Goal: Information Seeking & Learning: Learn about a topic

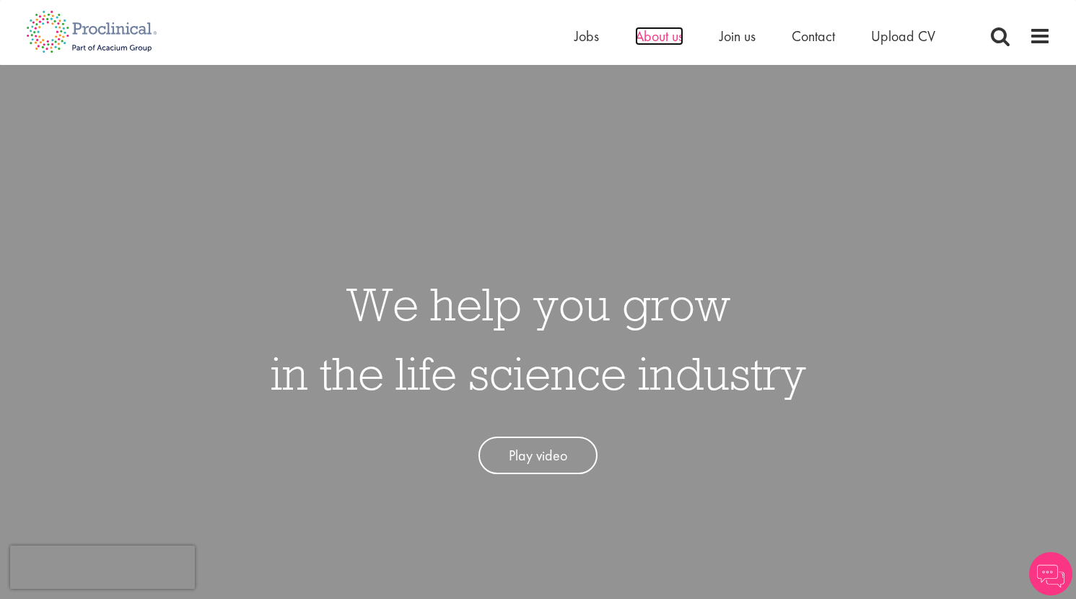
click at [665, 38] on span "About us" at bounding box center [659, 36] width 48 height 19
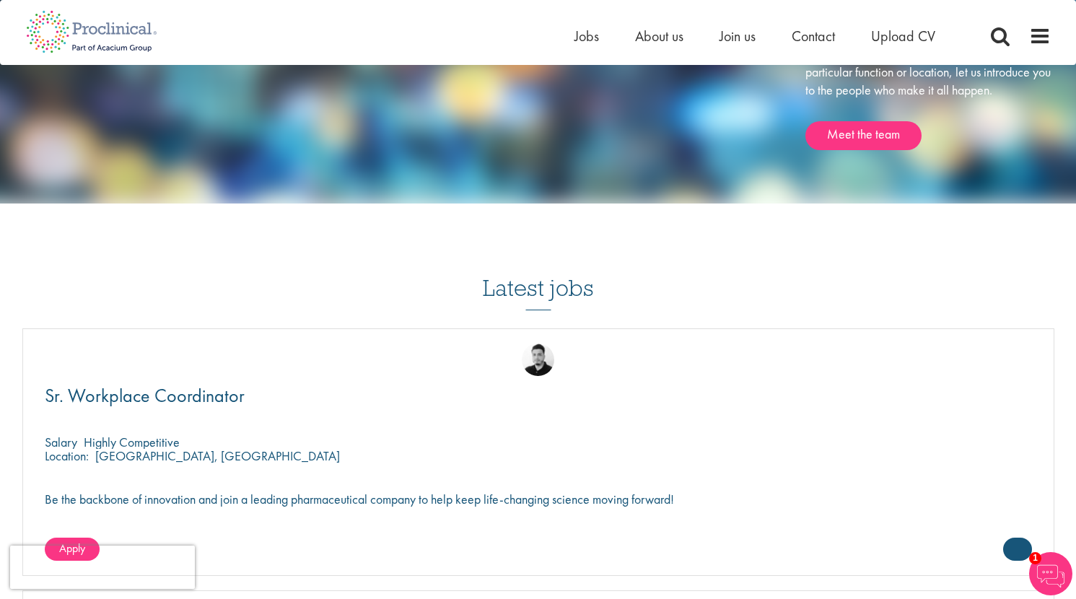
scroll to position [2008, 0]
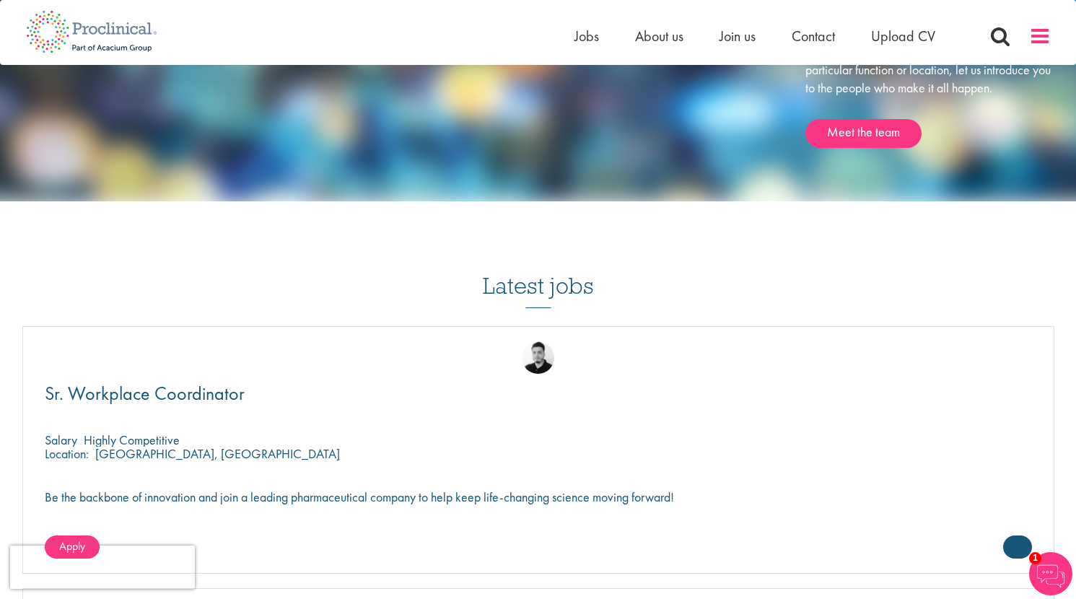
click at [1045, 30] on span at bounding box center [1040, 36] width 22 height 22
click at [1040, 35] on span at bounding box center [1040, 36] width 22 height 22
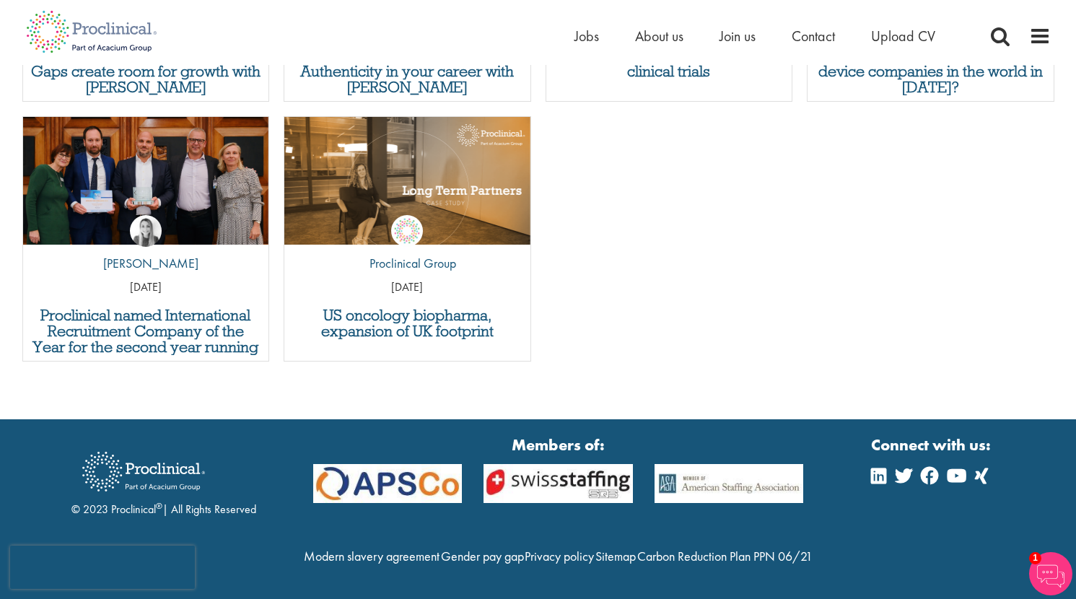
scroll to position [5459, 0]
click at [880, 467] on icon at bounding box center [878, 475] width 15 height 17
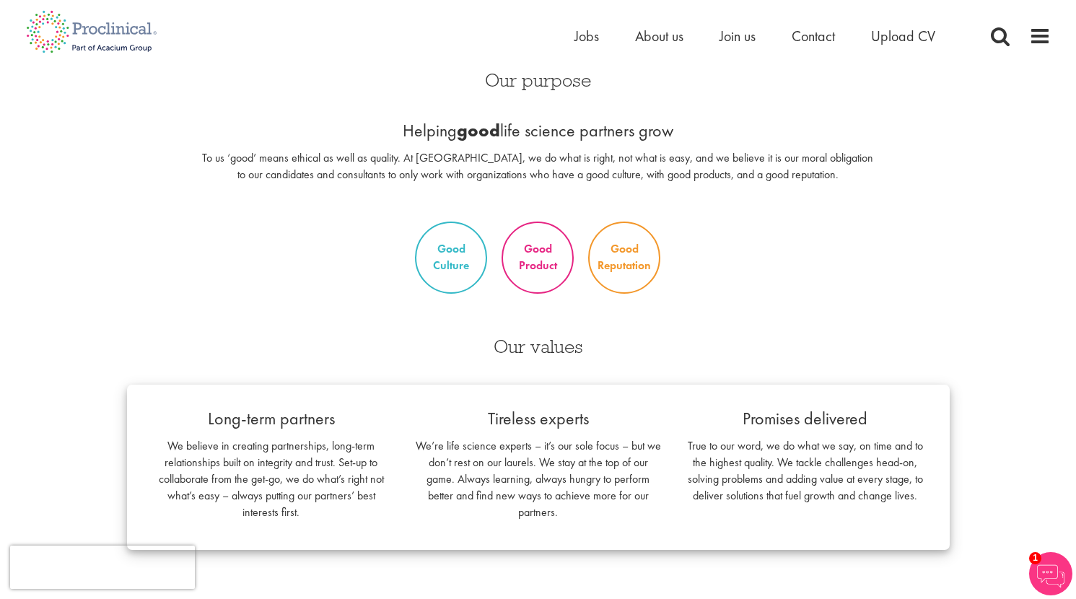
scroll to position [355, 0]
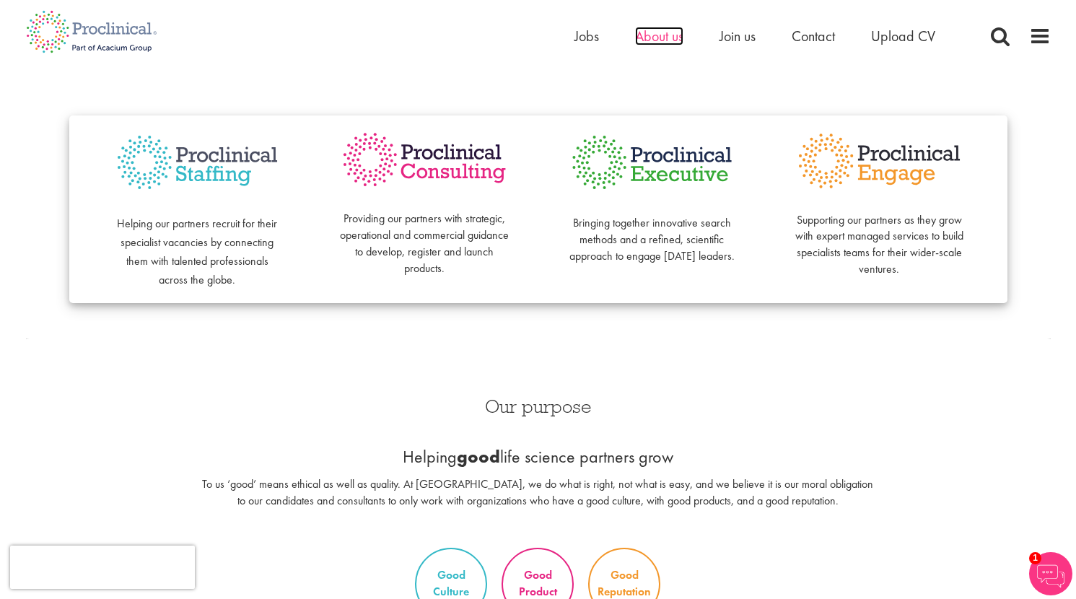
click at [662, 40] on span "About us" at bounding box center [659, 36] width 48 height 19
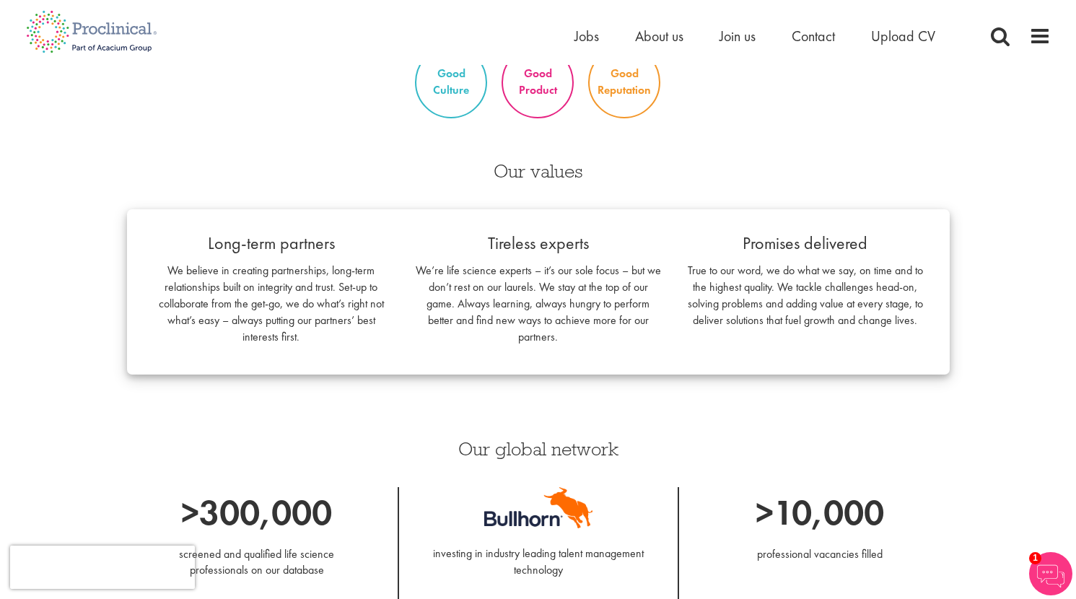
scroll to position [946, 0]
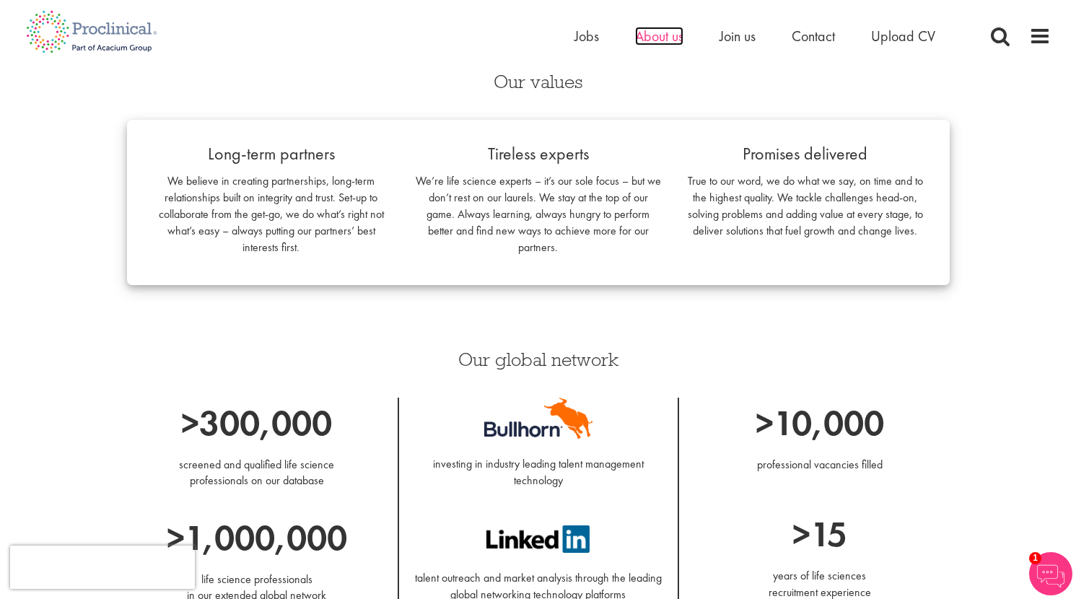
click at [652, 41] on span "About us" at bounding box center [659, 36] width 48 height 19
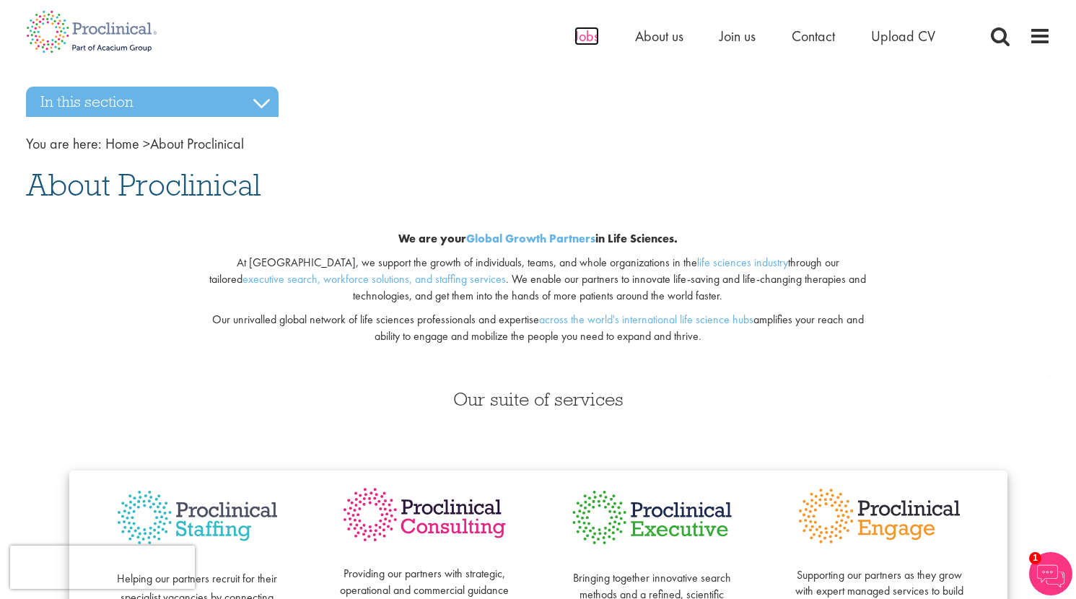
click at [587, 43] on span "Jobs" at bounding box center [586, 36] width 25 height 19
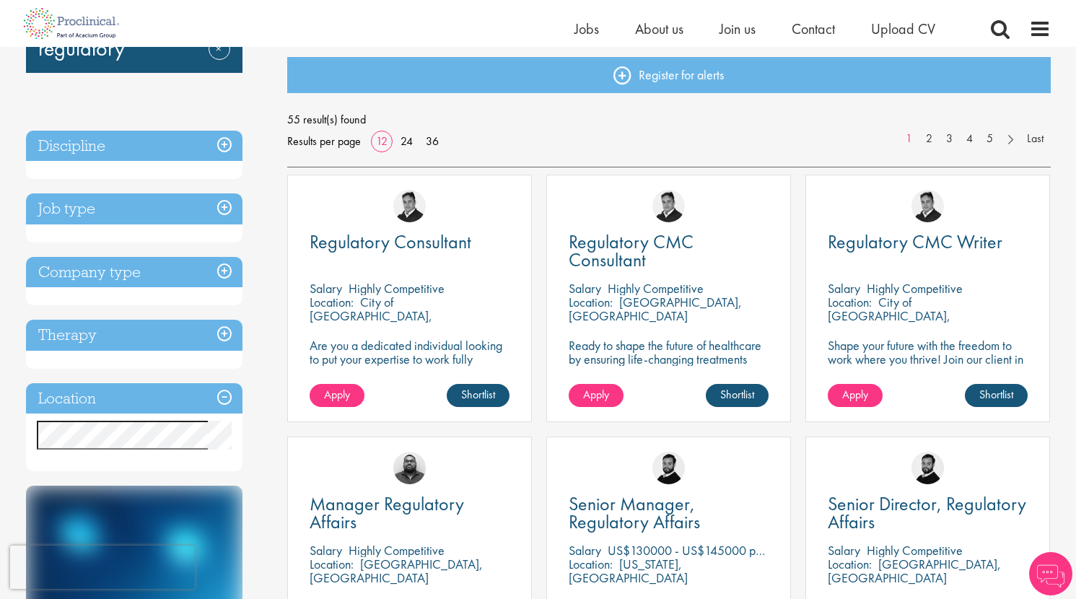
scroll to position [247, 0]
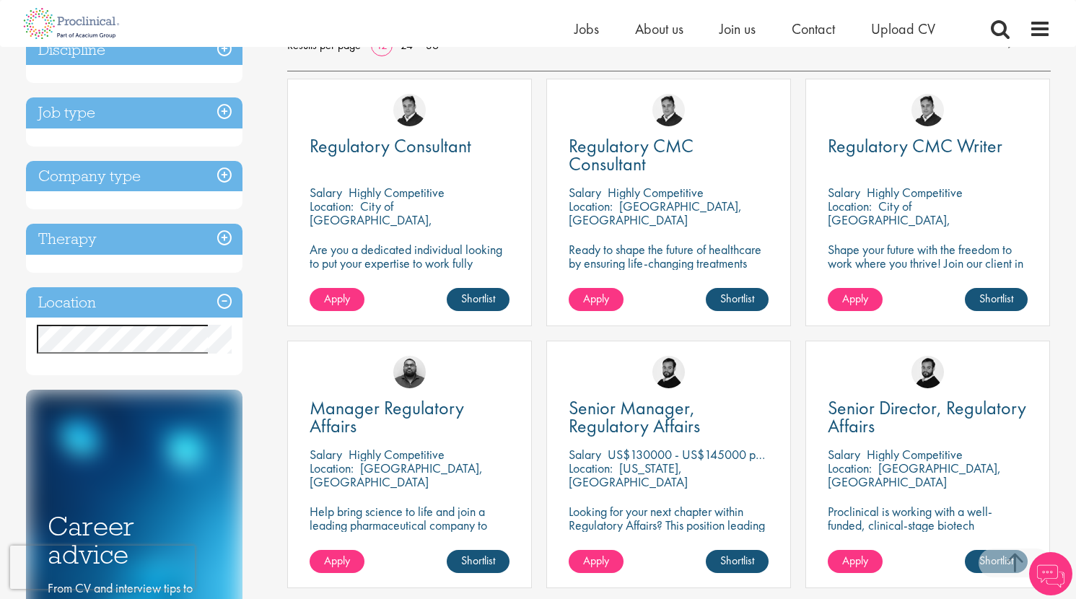
click at [219, 237] on h3 "Therapy" at bounding box center [134, 239] width 216 height 31
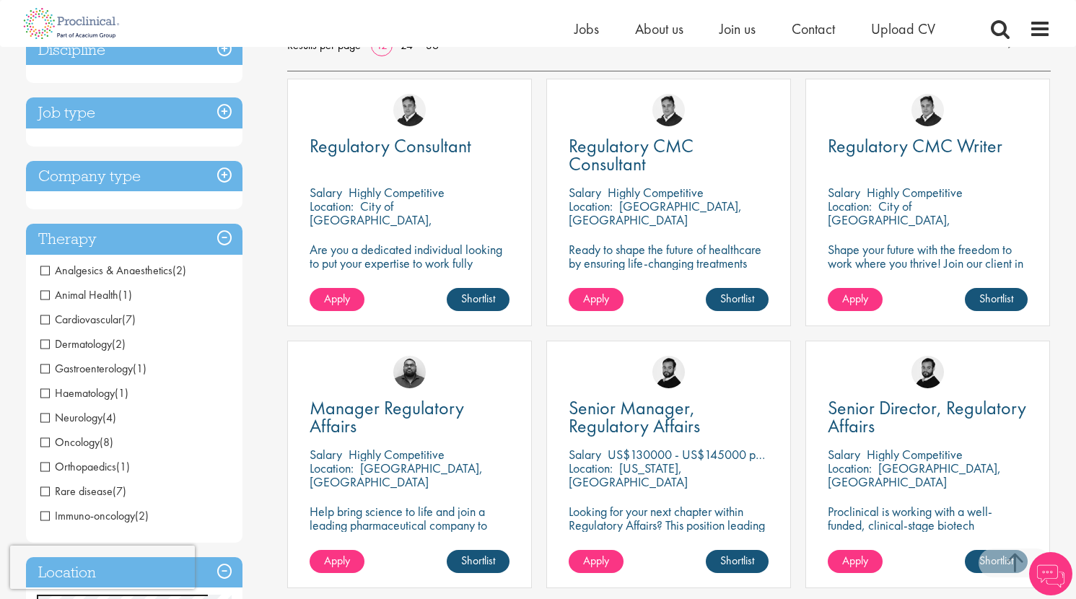
click at [219, 237] on h3 "Therapy" at bounding box center [134, 239] width 216 height 31
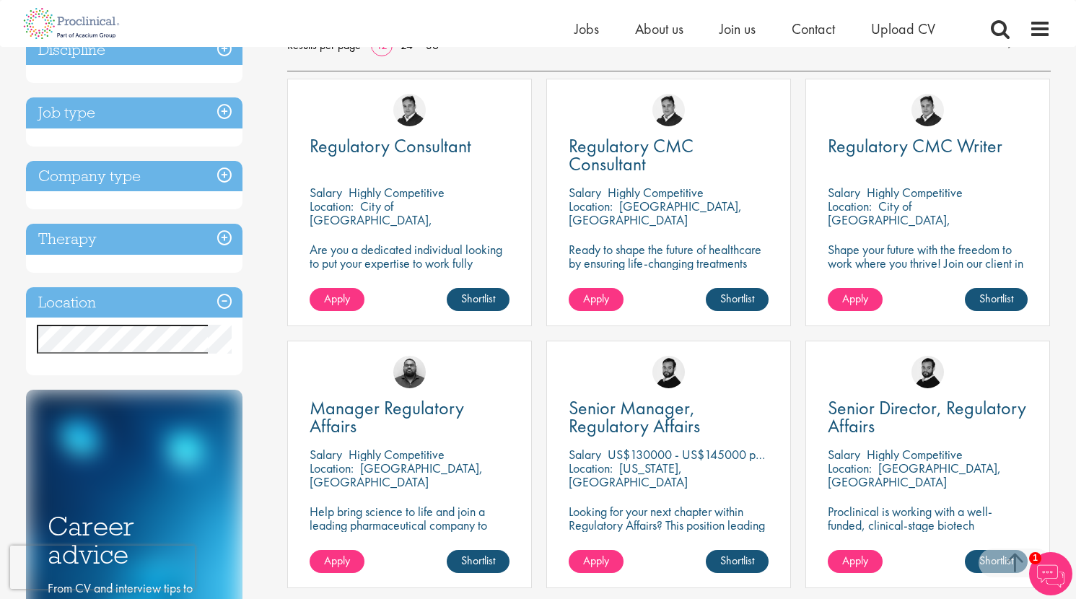
click at [232, 175] on h3 "Company type" at bounding box center [134, 176] width 216 height 31
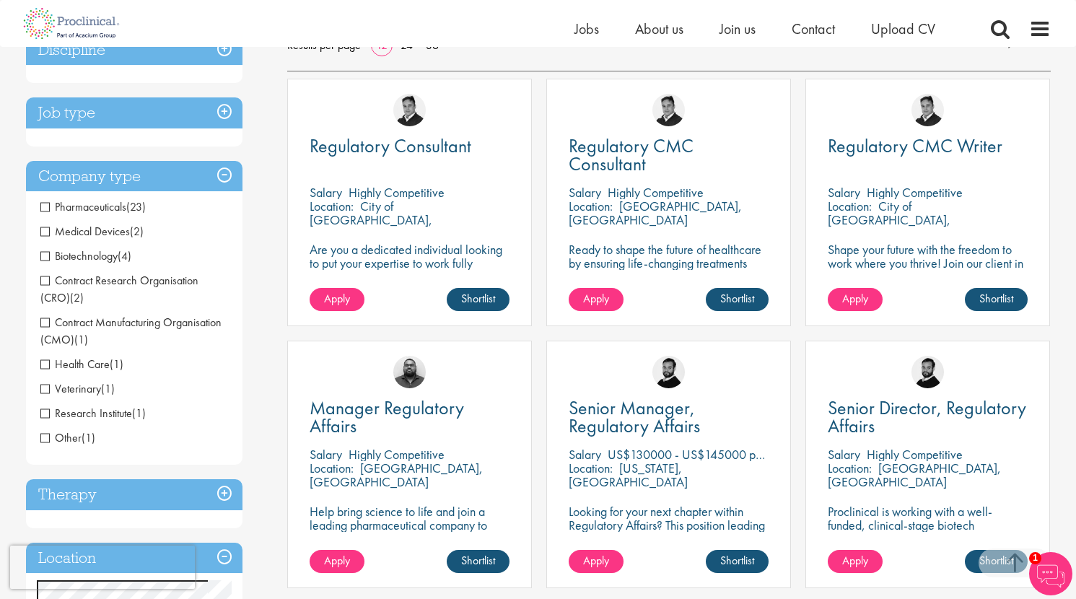
click at [105, 240] on li "Medical Devices (2)" at bounding box center [134, 231] width 216 height 25
click at [105, 230] on span "Medical Devices" at bounding box center [84, 231] width 89 height 15
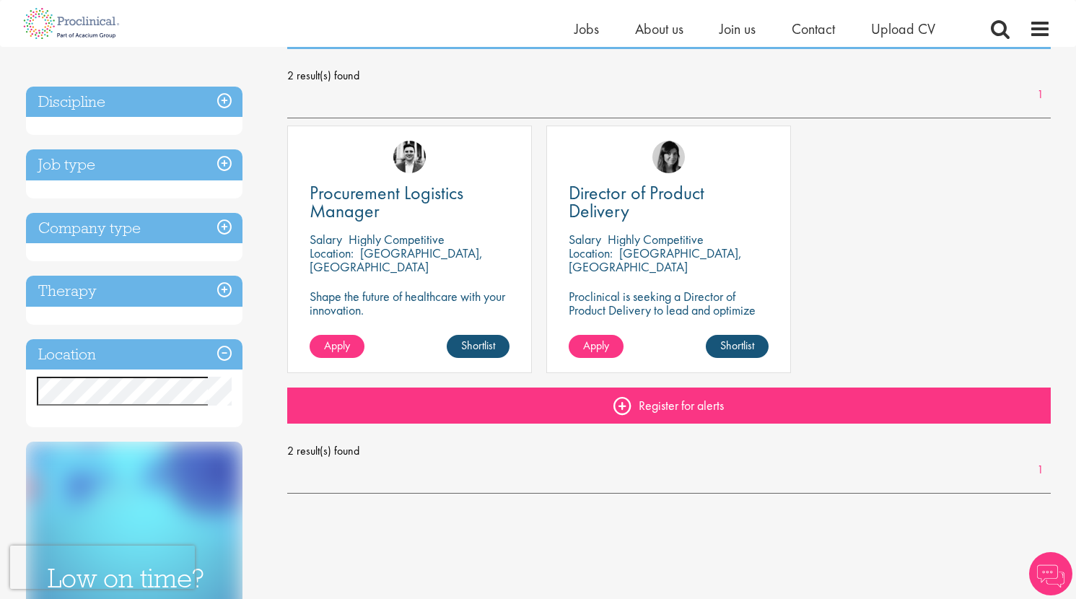
scroll to position [198, 0]
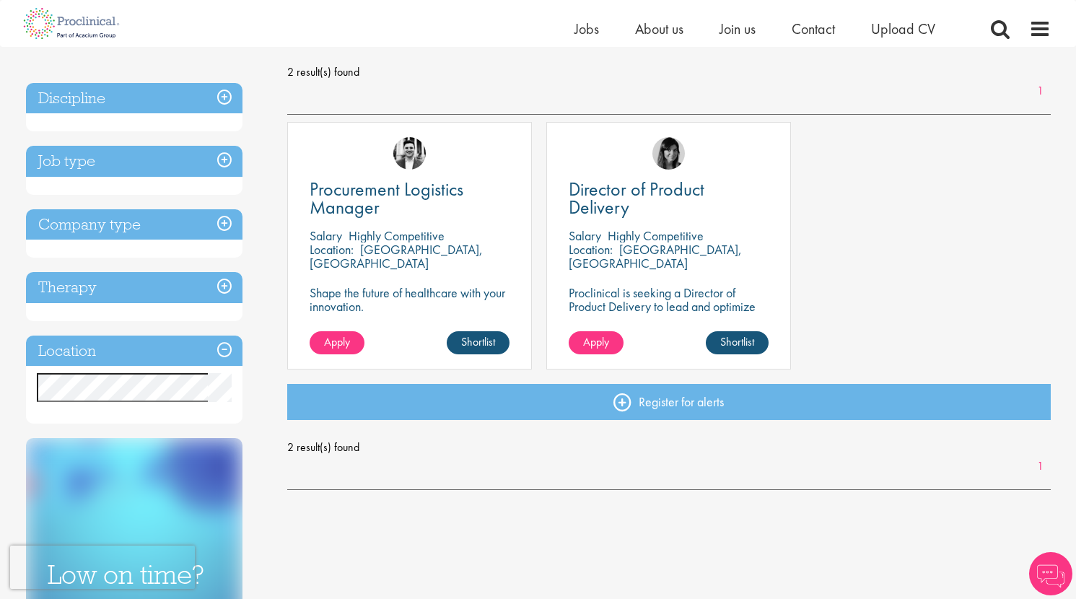
click at [218, 158] on h3 "Job type" at bounding box center [134, 161] width 216 height 31
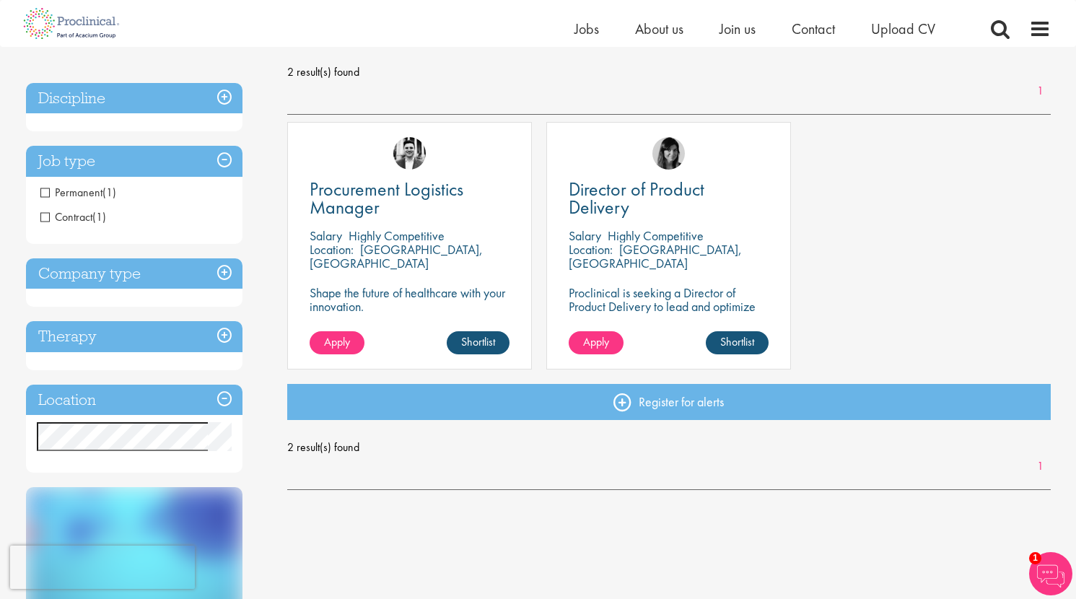
click at [227, 98] on h3 "Discipline" at bounding box center [134, 98] width 216 height 31
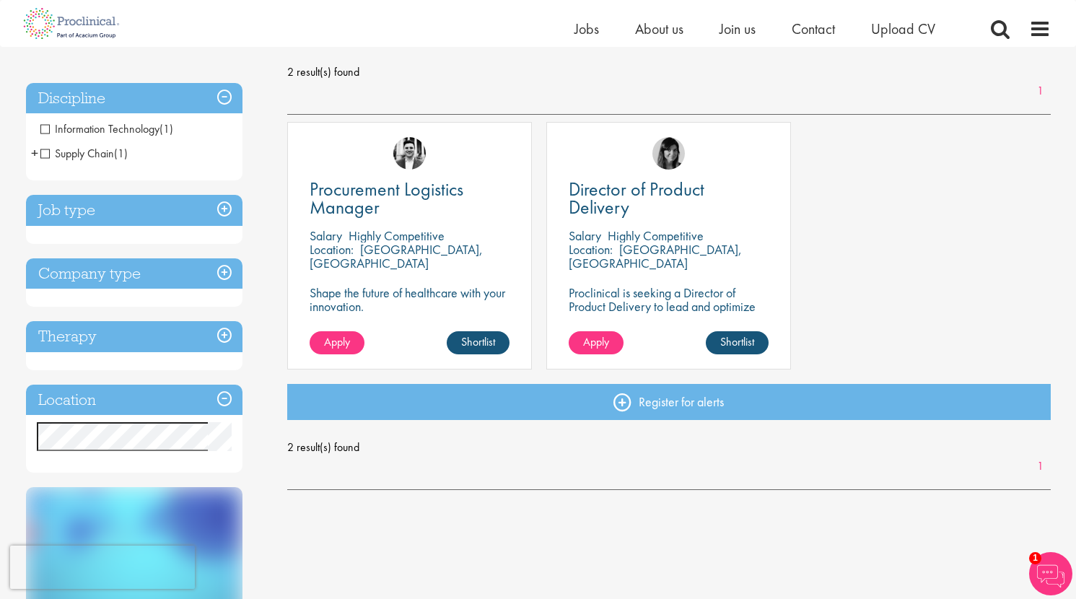
click at [192, 278] on h3 "Company type" at bounding box center [134, 273] width 216 height 31
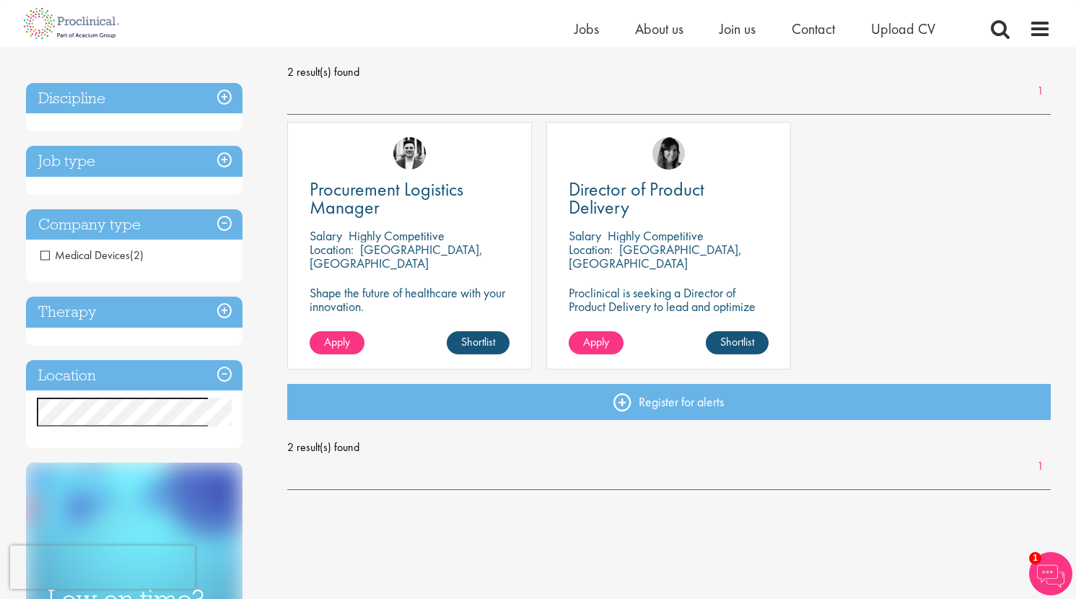
click at [133, 252] on span "(2)" at bounding box center [137, 254] width 14 height 15
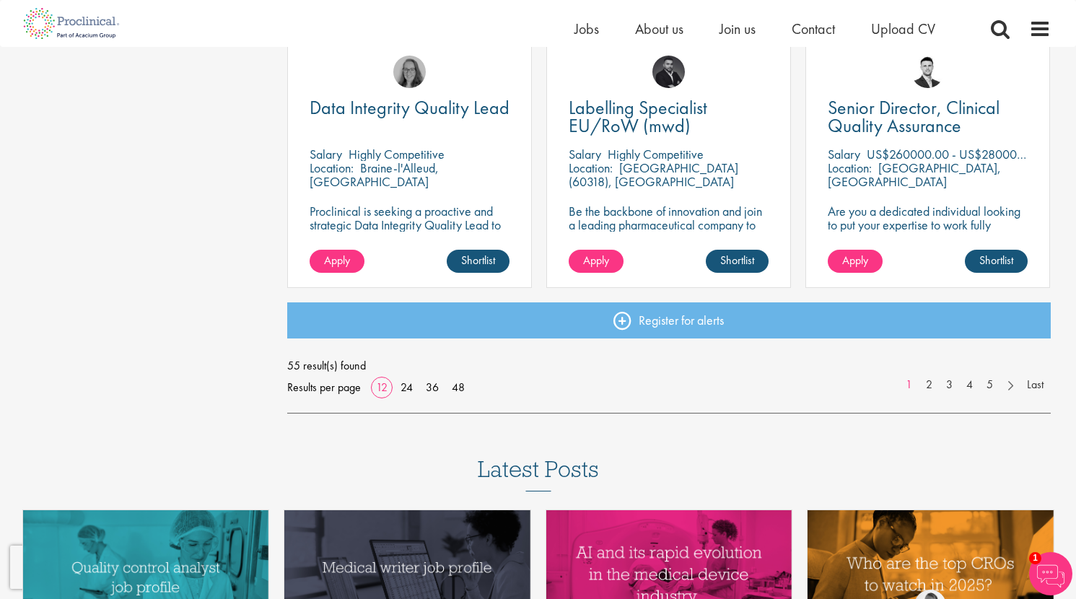
scroll to position [1076, 0]
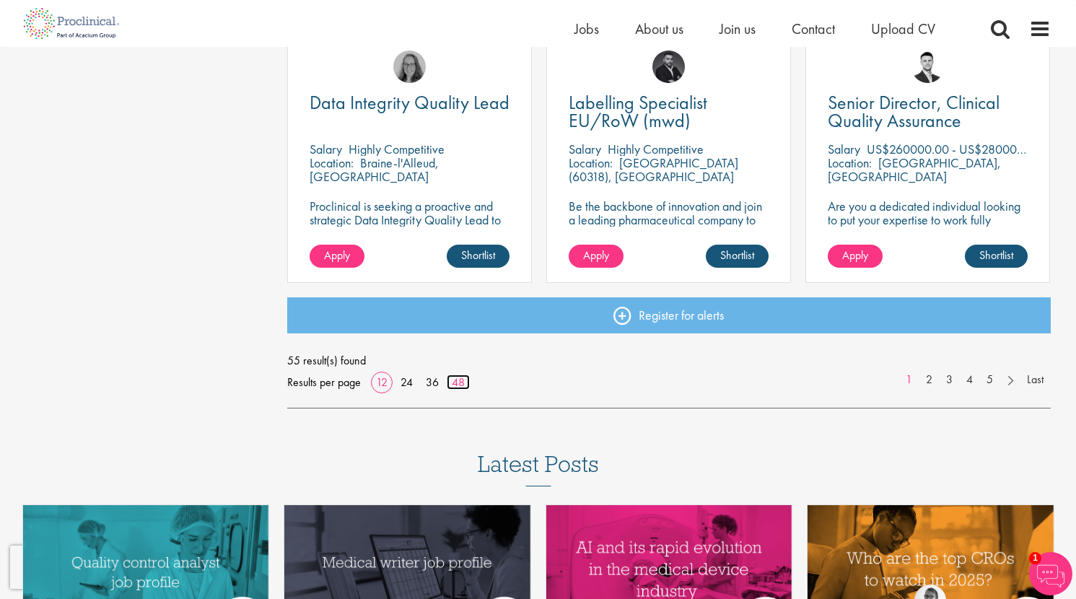
click at [460, 385] on link "48" at bounding box center [458, 381] width 23 height 15
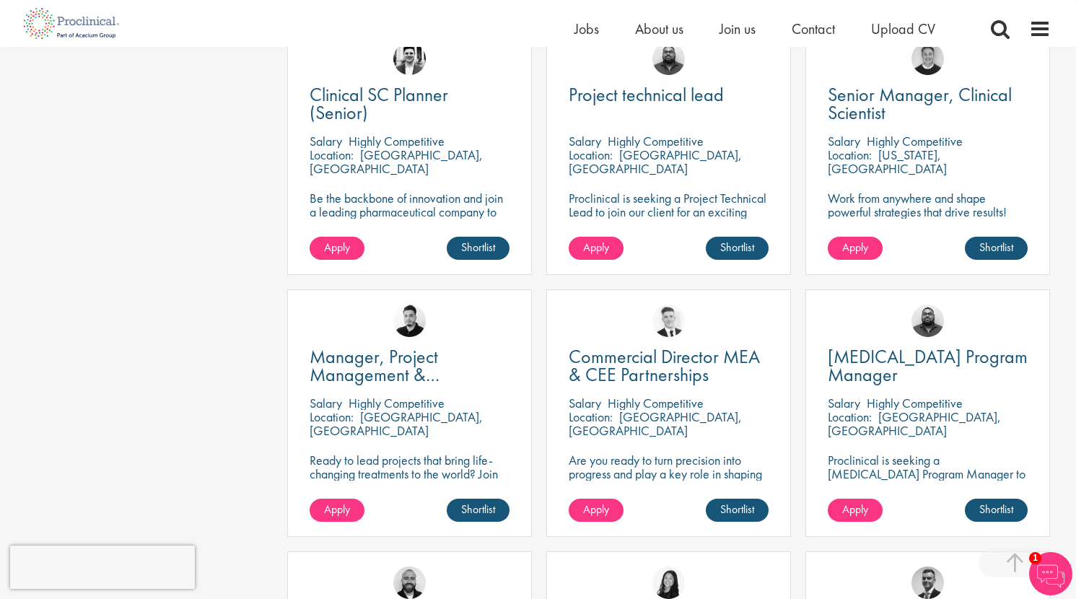
scroll to position [2797, 0]
